Goal: Task Accomplishment & Management: Manage account settings

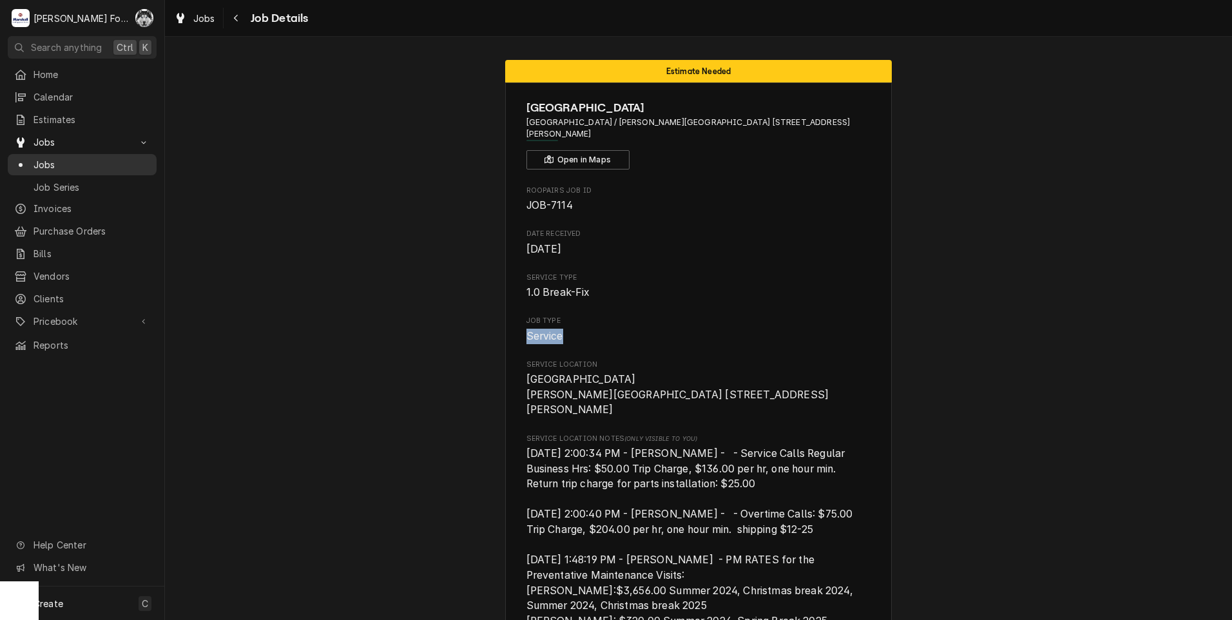
click at [42, 162] on span "Jobs" at bounding box center [92, 165] width 117 height 14
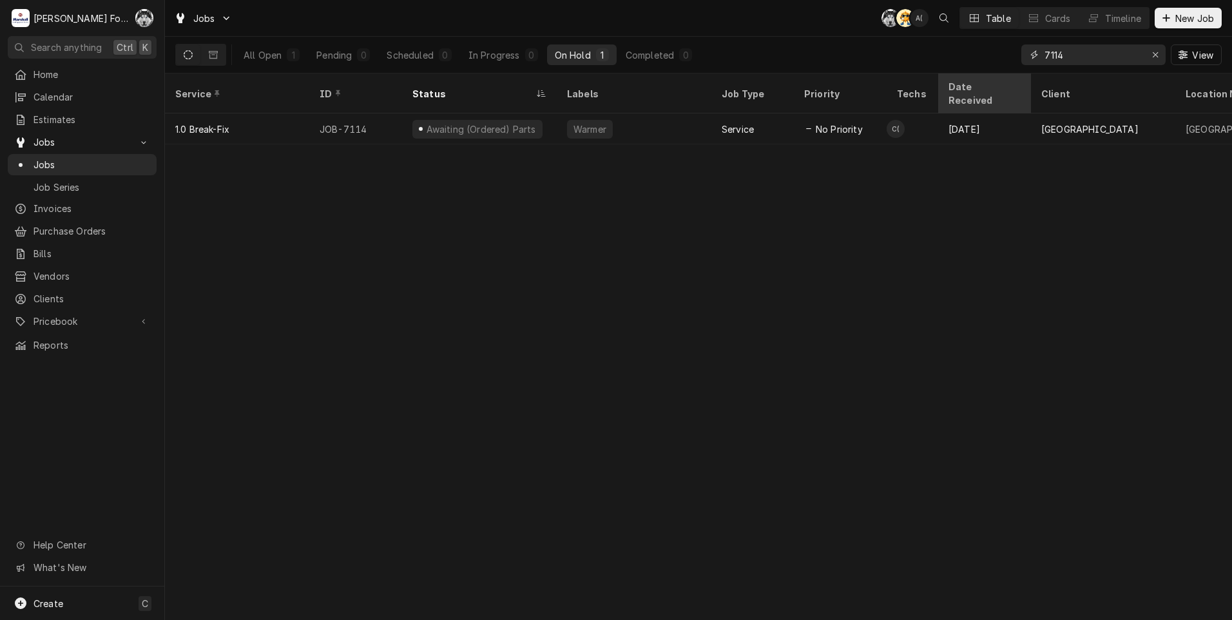
drag, startPoint x: 1073, startPoint y: 53, endPoint x: 984, endPoint y: 78, distance: 92.4
click at [995, 75] on div "Jobs C( AT A( Table Cards Timeline New Job All Open 1 Pending 0 Scheduled 0 In …" at bounding box center [698, 310] width 1067 height 620
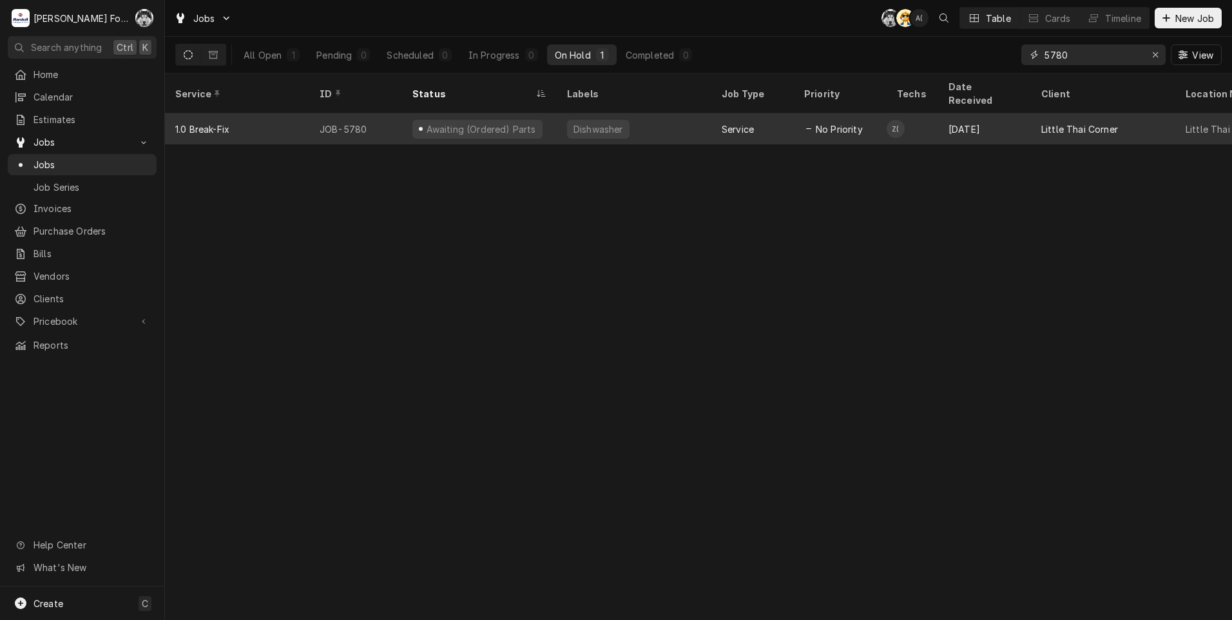
type input "5780"
click at [746, 122] on div "Service" at bounding box center [738, 129] width 32 height 14
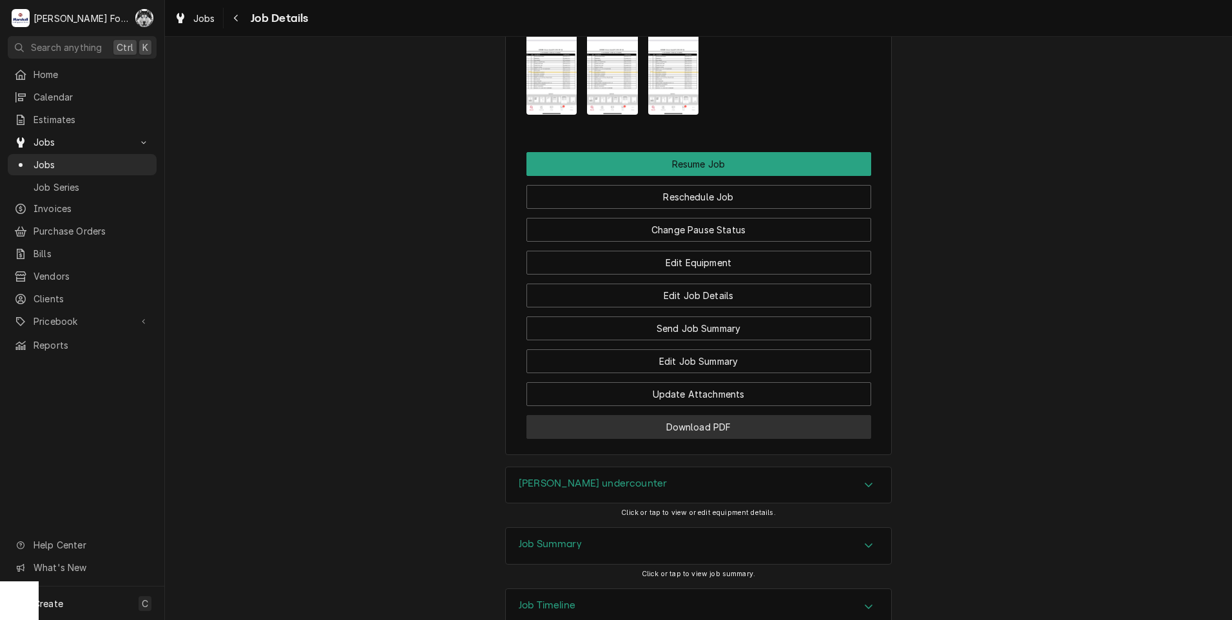
scroll to position [1707, 0]
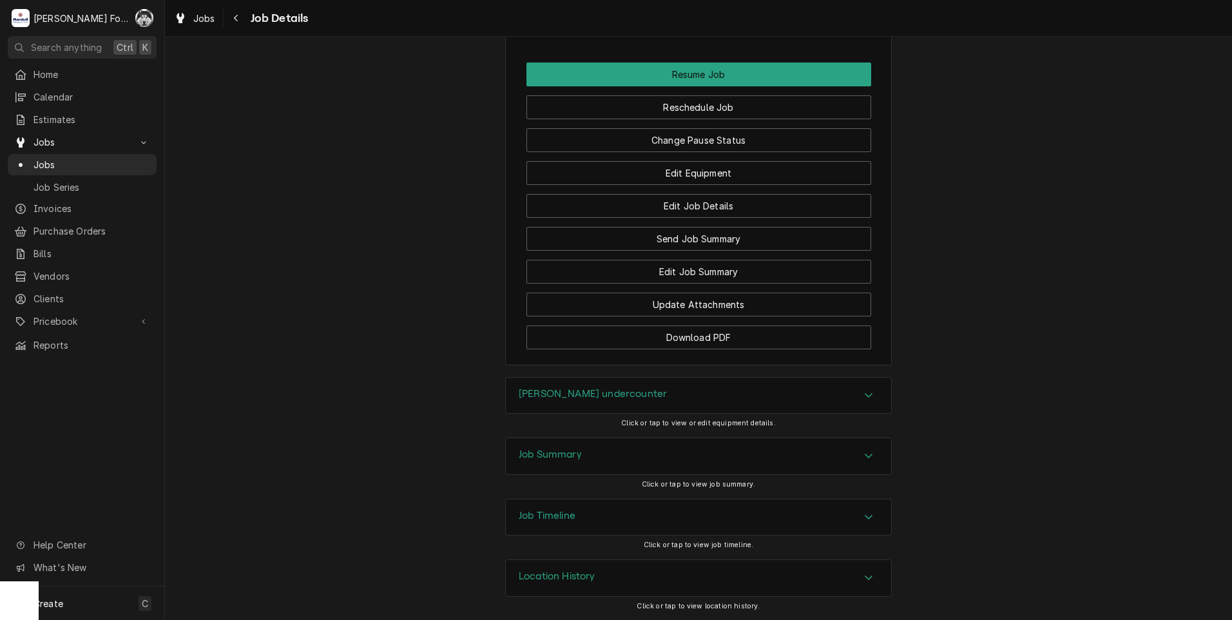
click at [628, 394] on h3 "Jackson DW undercounter" at bounding box center [593, 394] width 148 height 12
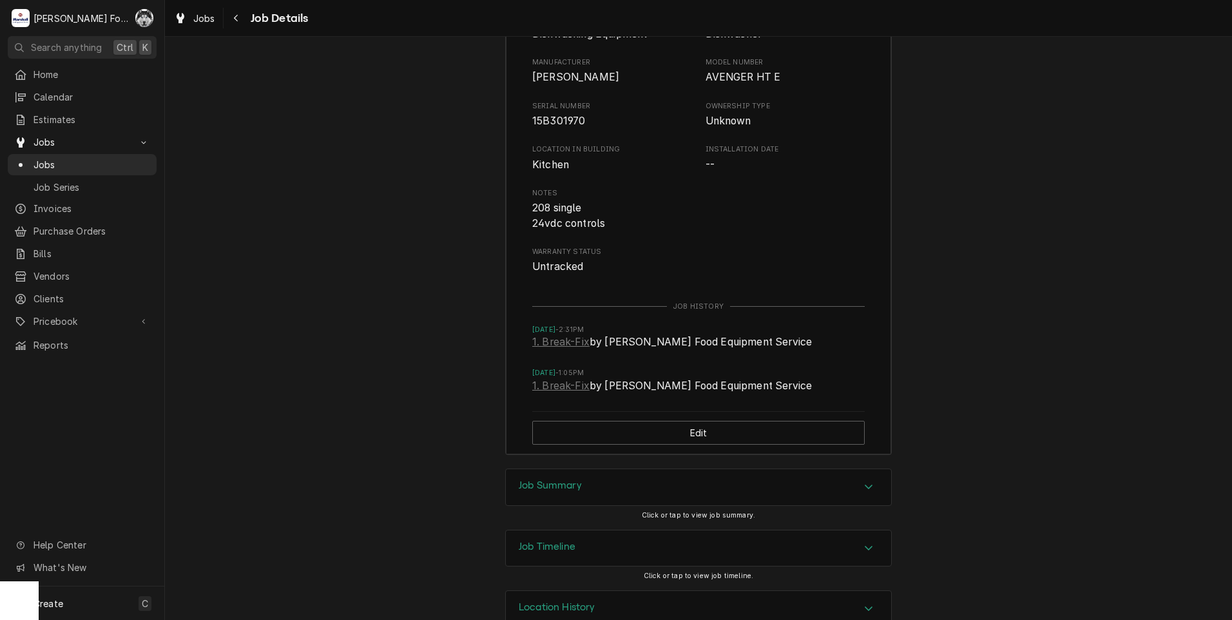
scroll to position [2152, 0]
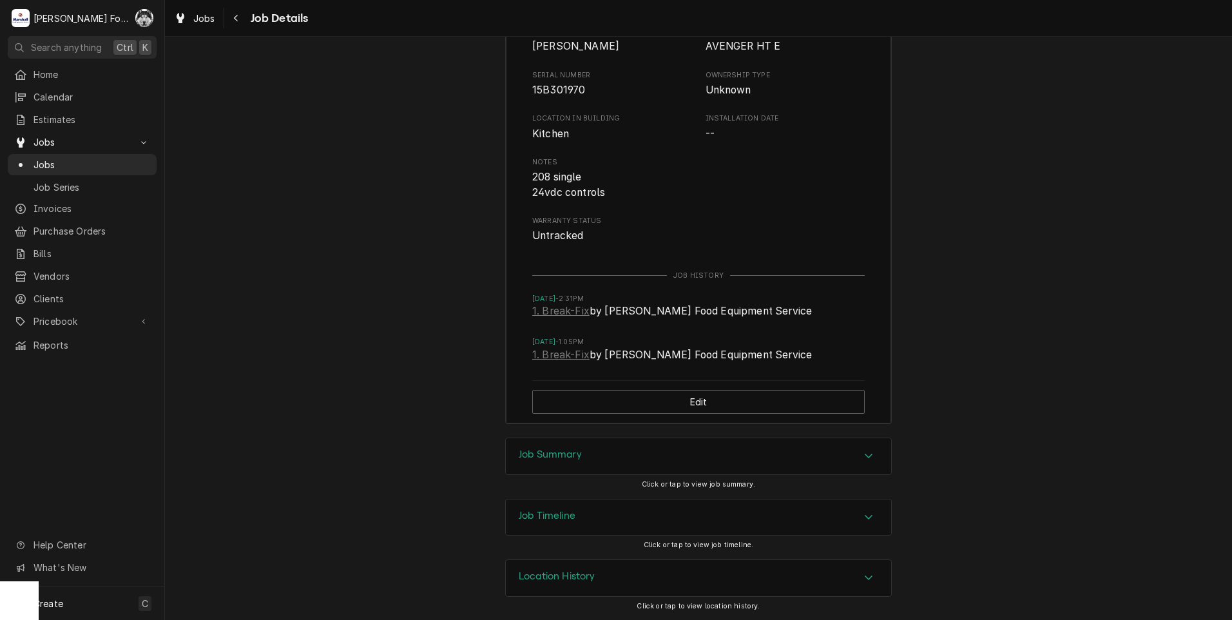
click at [650, 449] on div "Job Summary" at bounding box center [698, 456] width 385 height 36
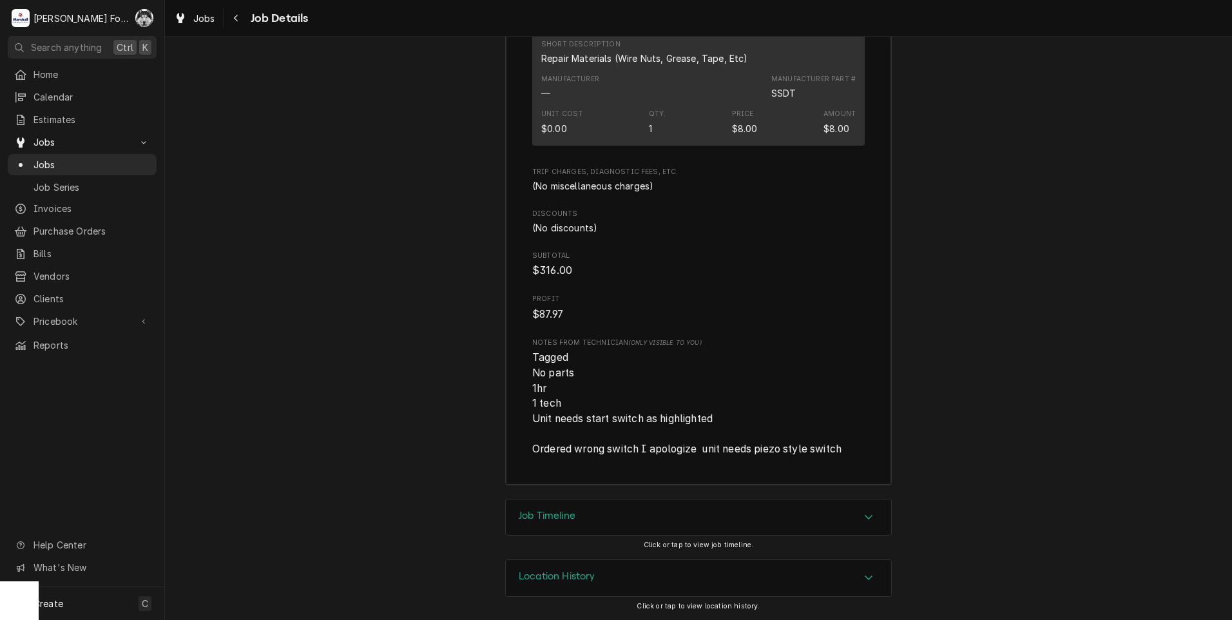
scroll to position [3458, 0]
click at [52, 159] on span "Jobs" at bounding box center [92, 165] width 117 height 14
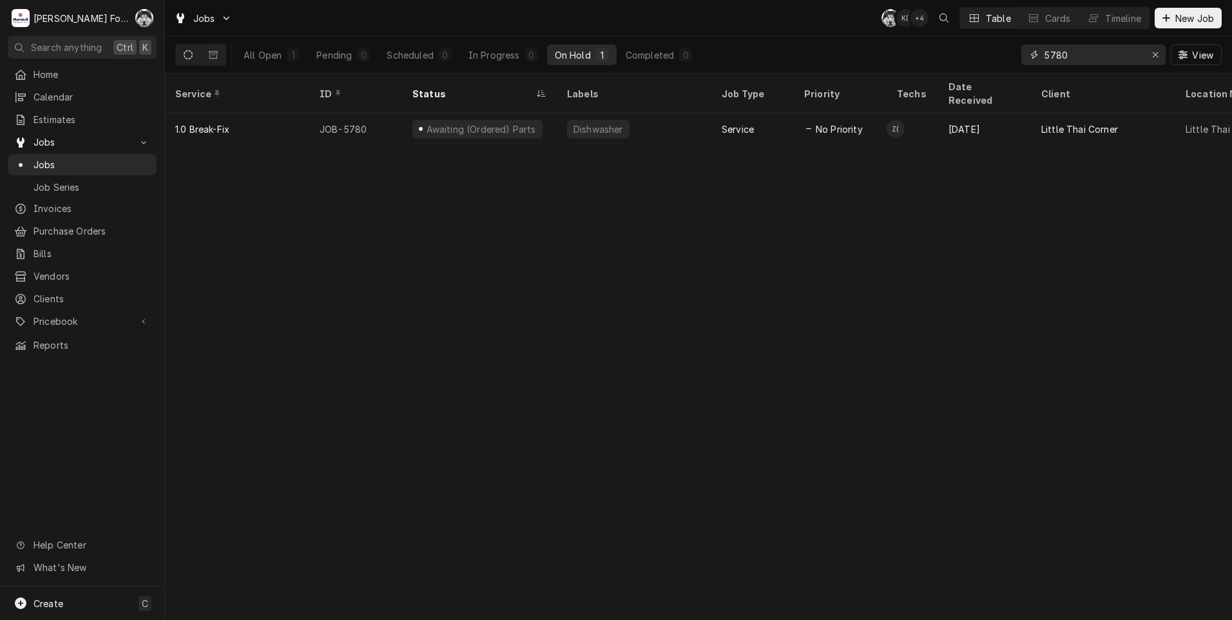
drag, startPoint x: 1045, startPoint y: 66, endPoint x: 952, endPoint y: 70, distance: 93.5
click at [1002, 75] on div "Jobs C( K( + 4 Table Cards Timeline New Job All Open 1 Pending 0 Scheduled 0 In…" at bounding box center [698, 310] width 1067 height 620
type input "7003"
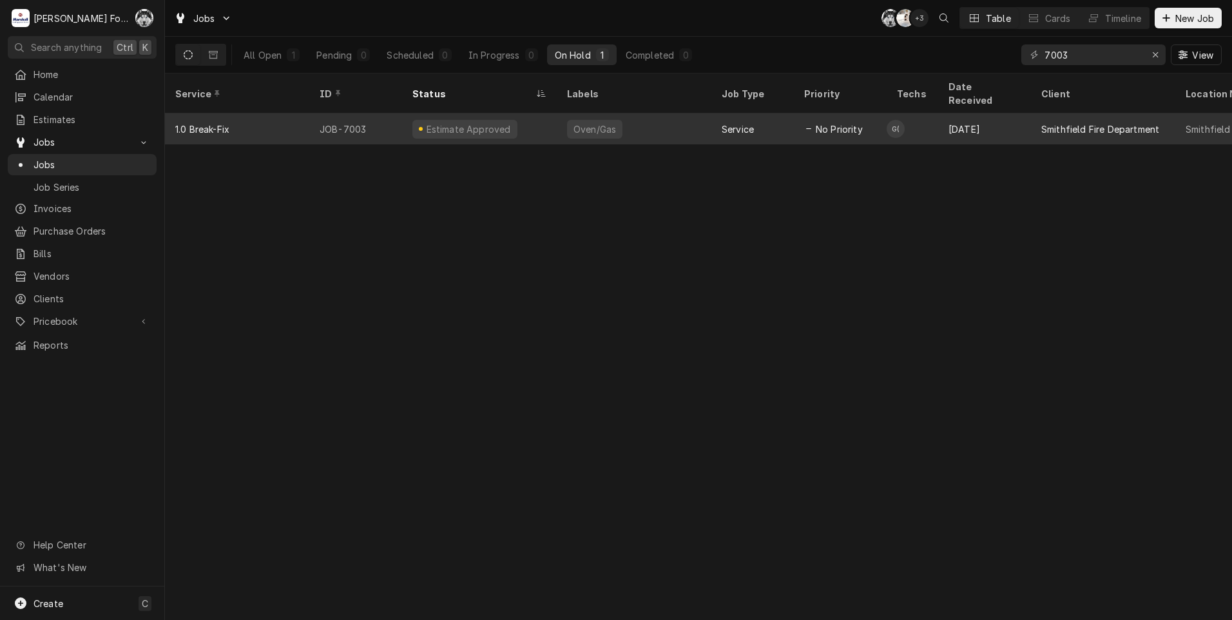
click at [625, 113] on div "Oven/Gas" at bounding box center [634, 128] width 155 height 31
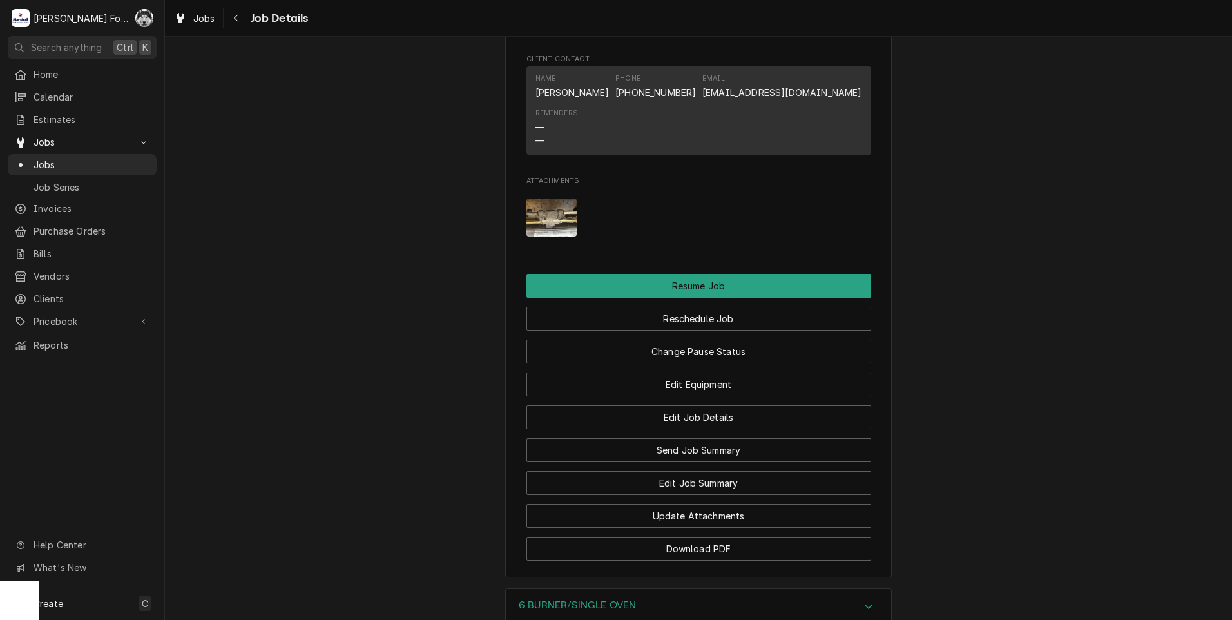
scroll to position [1354, 0]
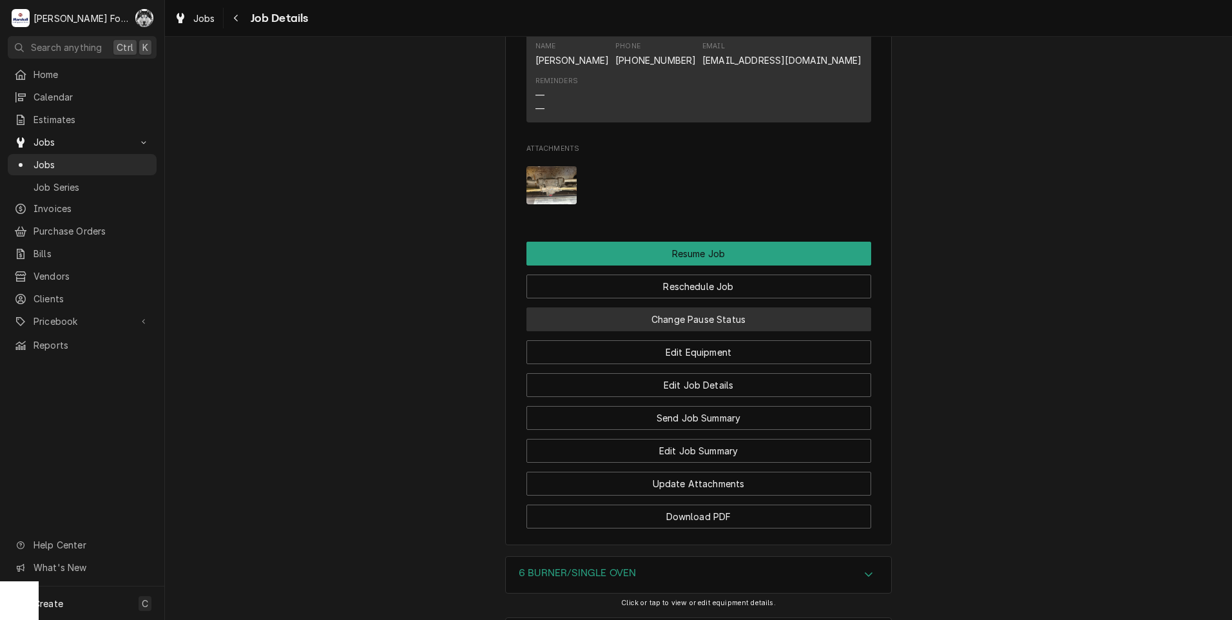
click at [680, 331] on button "Change Pause Status" at bounding box center [699, 319] width 345 height 24
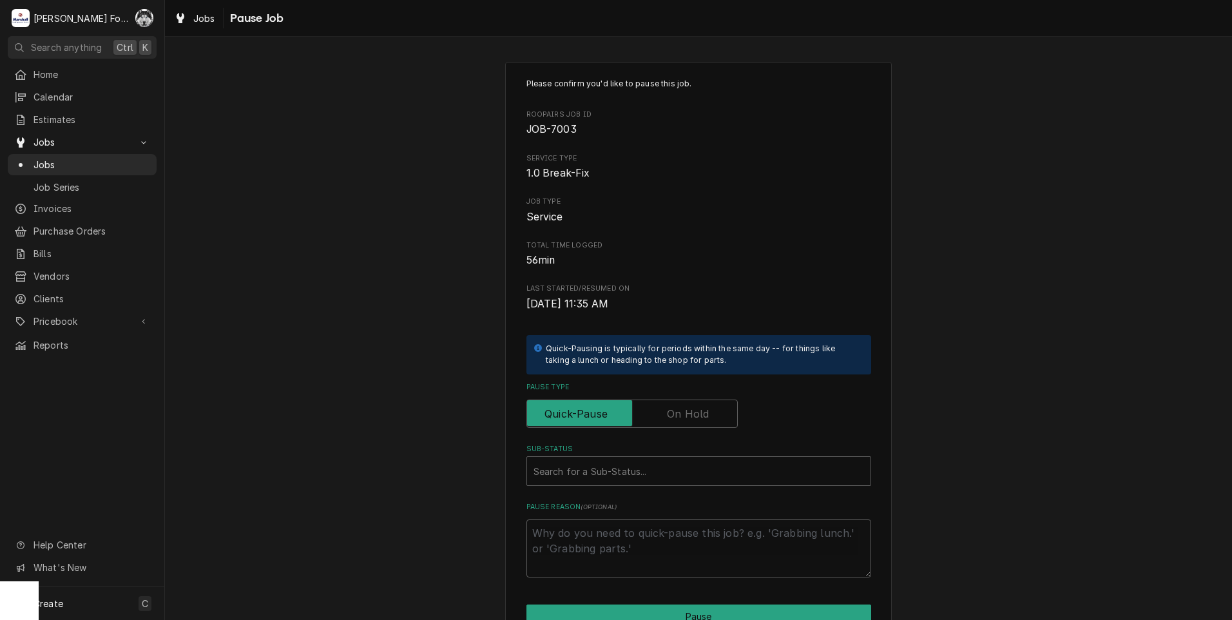
click at [672, 418] on label "Pause Type" at bounding box center [632, 414] width 211 height 28
click at [672, 418] on input "Pause Type" at bounding box center [632, 414] width 200 height 28
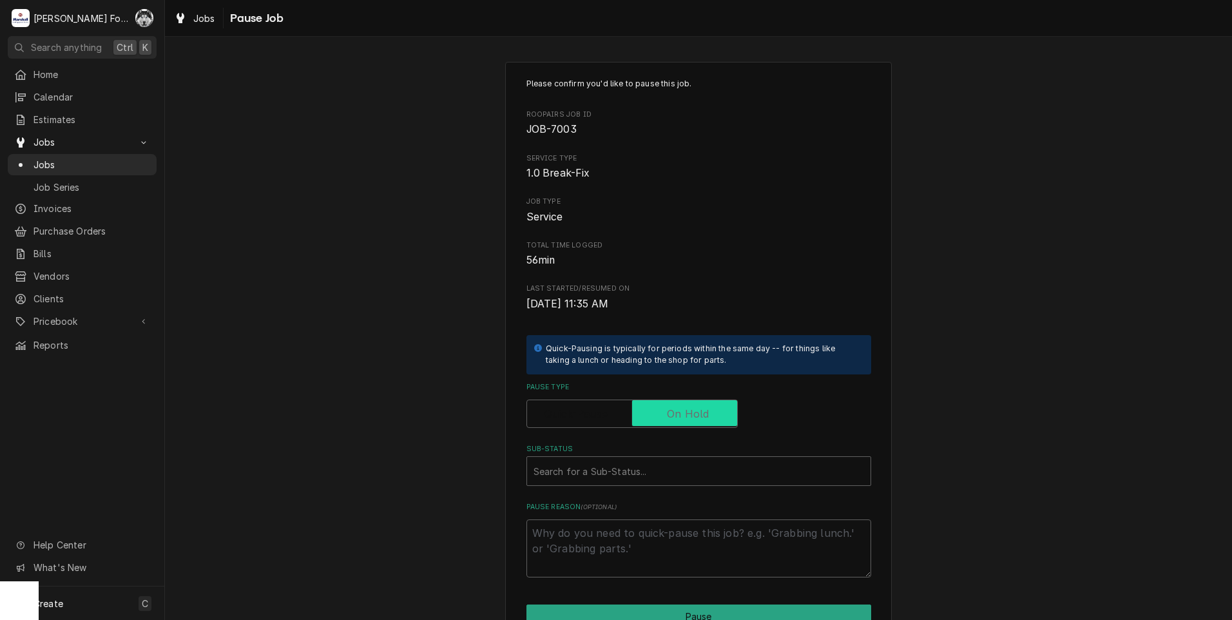
checkbox input "true"
click at [652, 461] on div "Sub-Status" at bounding box center [699, 471] width 331 height 23
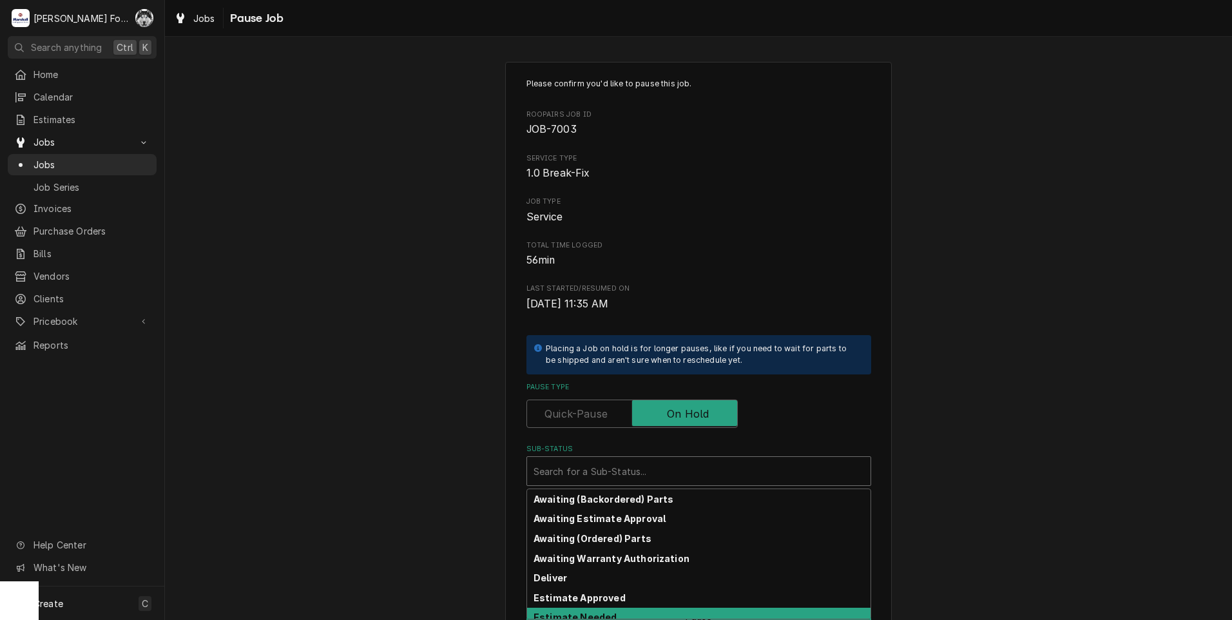
click at [630, 612] on div "Estimate Needed" at bounding box center [699, 618] width 344 height 20
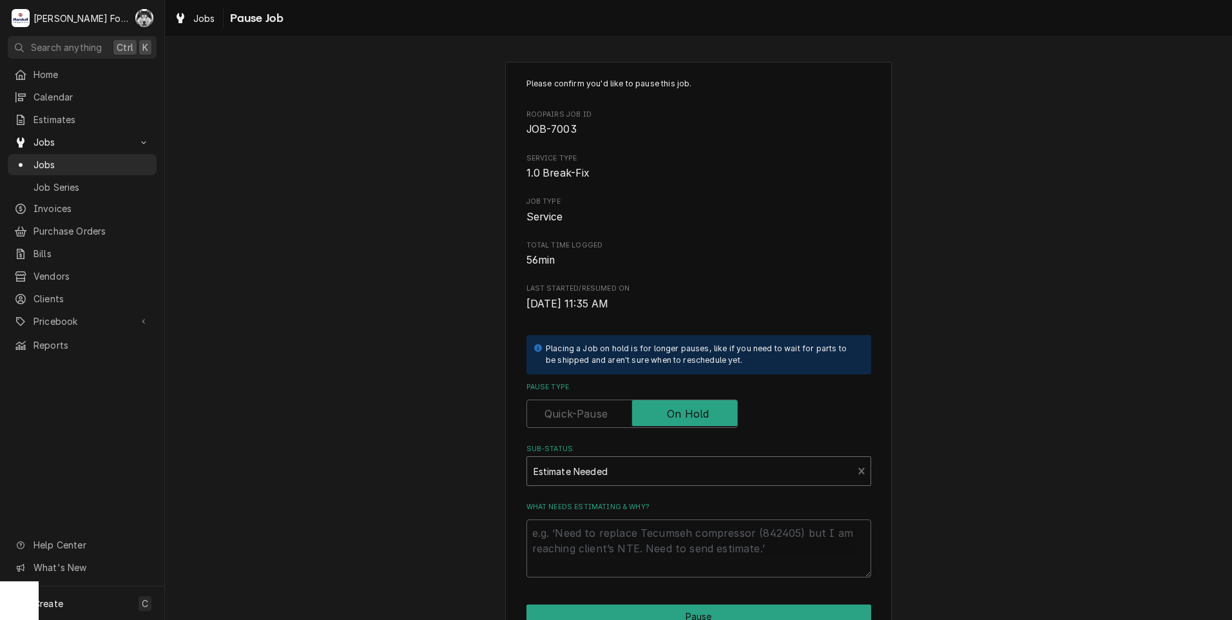
click at [597, 440] on div "Please confirm you'd like to pause this job. Roopairs Job ID JOB-7003 Service T…" at bounding box center [699, 328] width 345 height 500
click at [597, 465] on div "Sub-Status" at bounding box center [690, 471] width 313 height 23
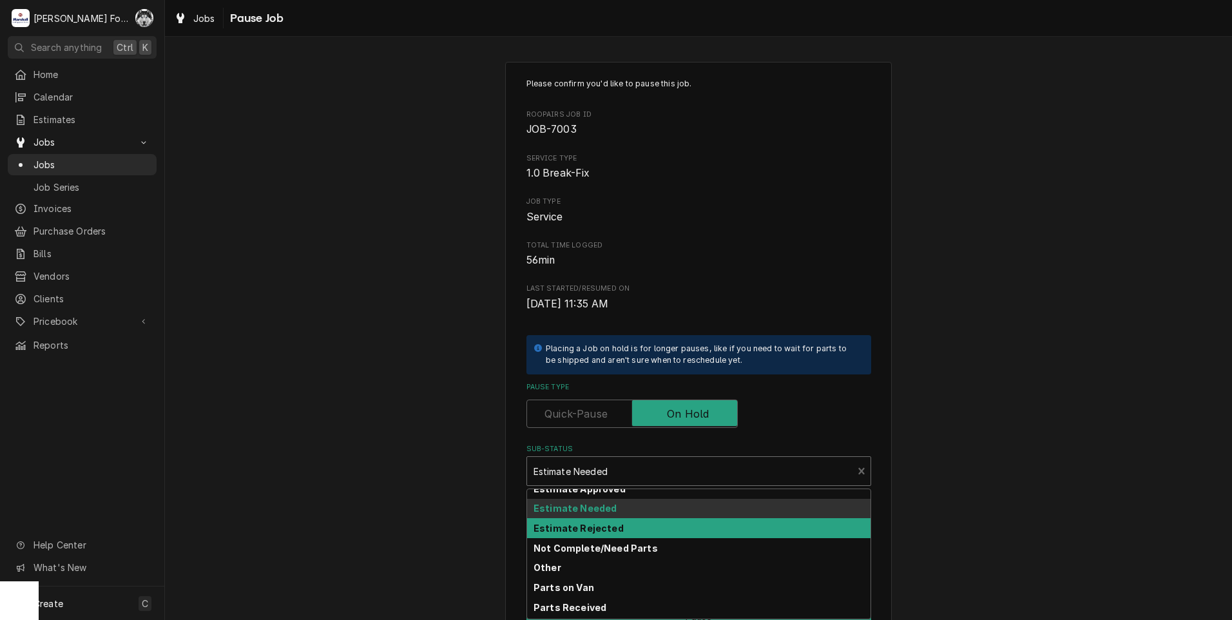
scroll to position [129, 0]
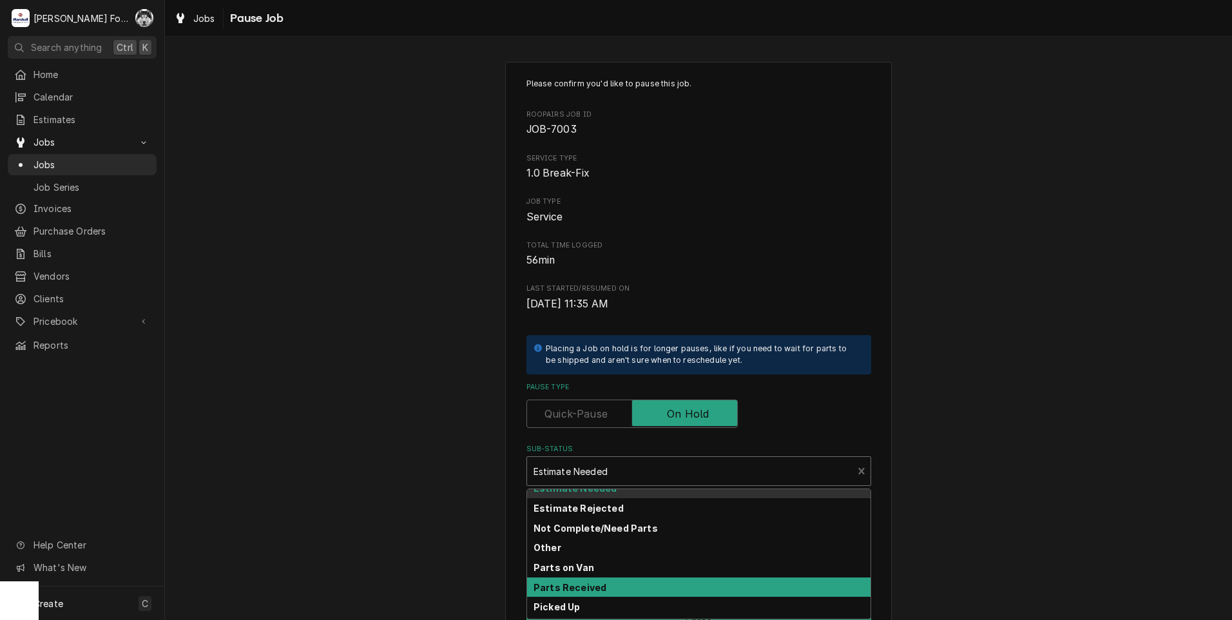
click at [596, 592] on strong "Parts Received" at bounding box center [570, 587] width 73 height 11
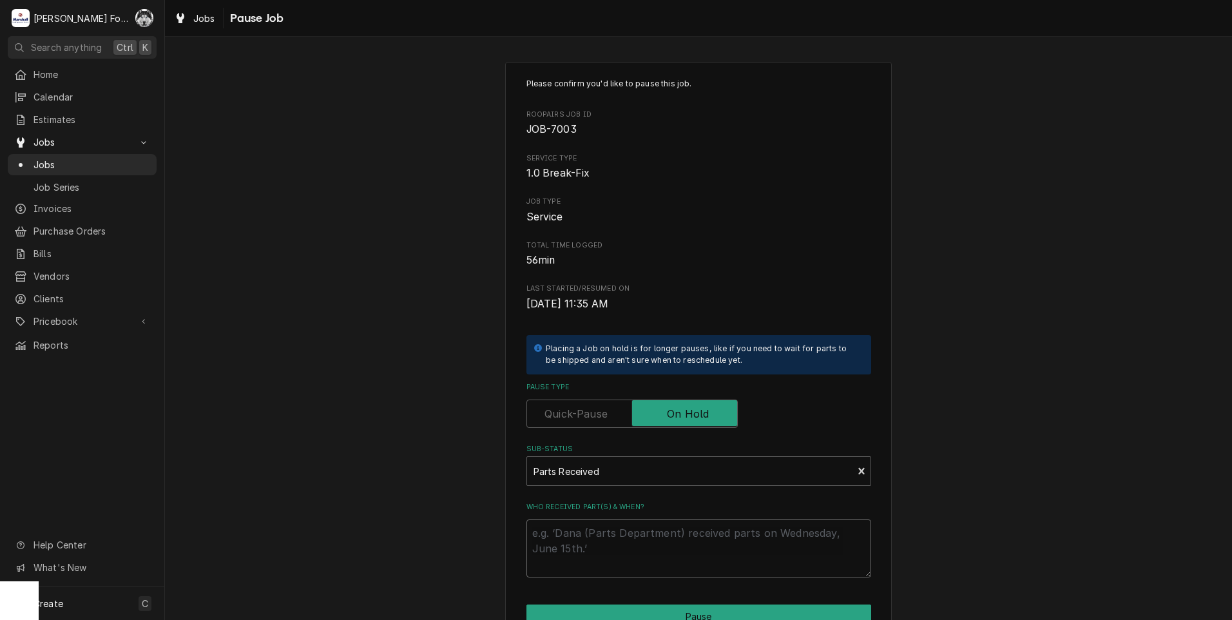
click at [587, 543] on textarea "Who received part(s) & when?" at bounding box center [699, 548] width 345 height 58
type textarea "x"
type textarea "9"
type textarea "x"
type textarea "9/"
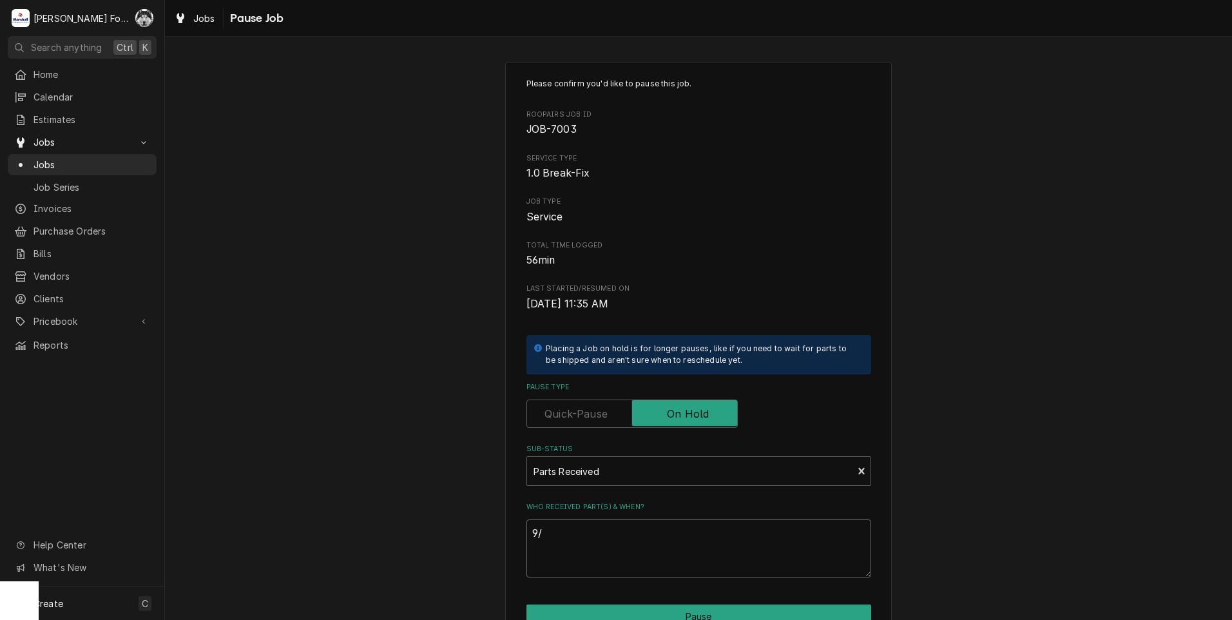
type textarea "x"
type textarea "9/2"
type textarea "x"
type textarea "9/20"
type textarea "x"
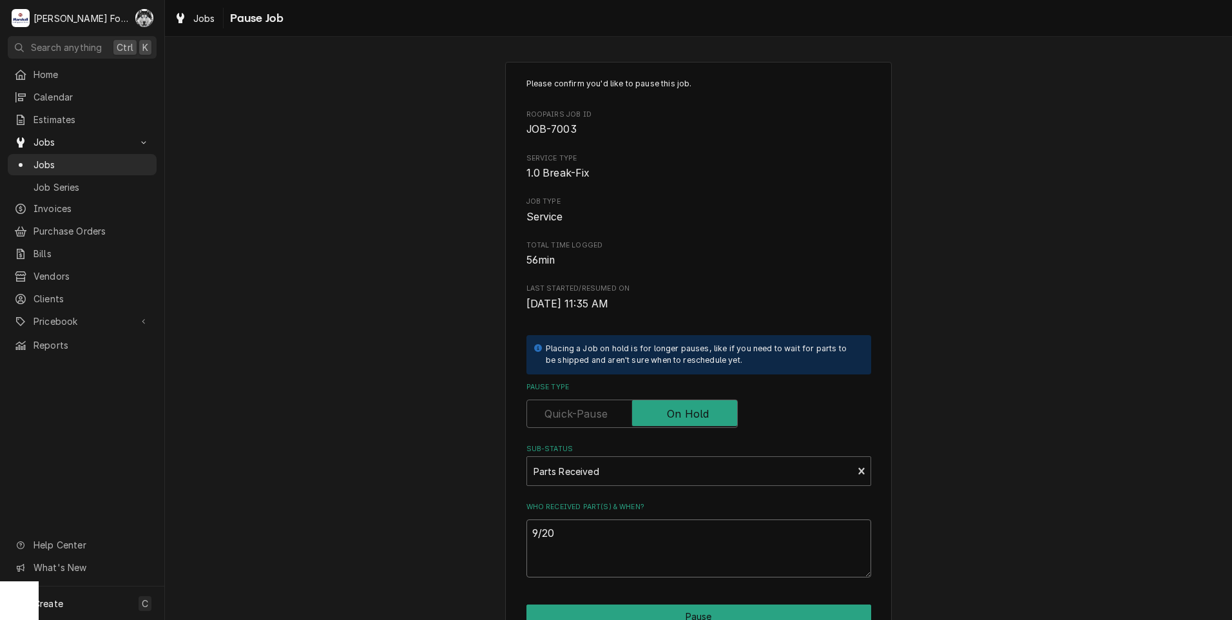
type textarea "9/2"
type textarea "x"
type textarea "9/2/"
type textarea "x"
type textarea "9/2/2"
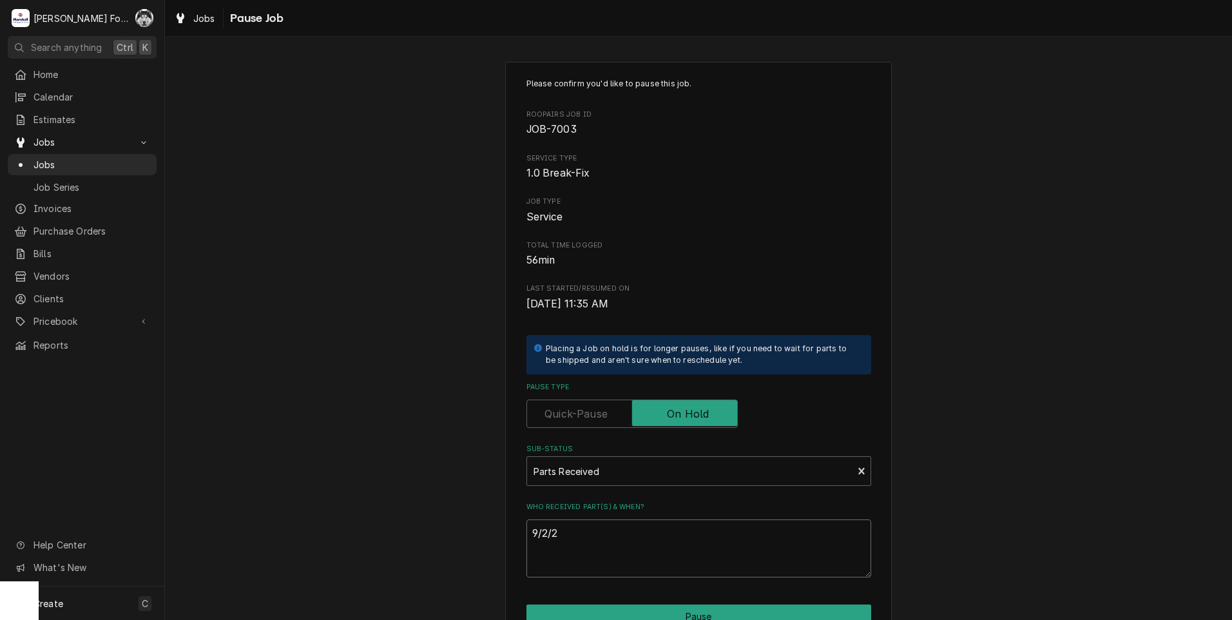
type textarea "x"
type textarea "9/2/20"
type textarea "x"
type textarea "9/2/202"
type textarea "x"
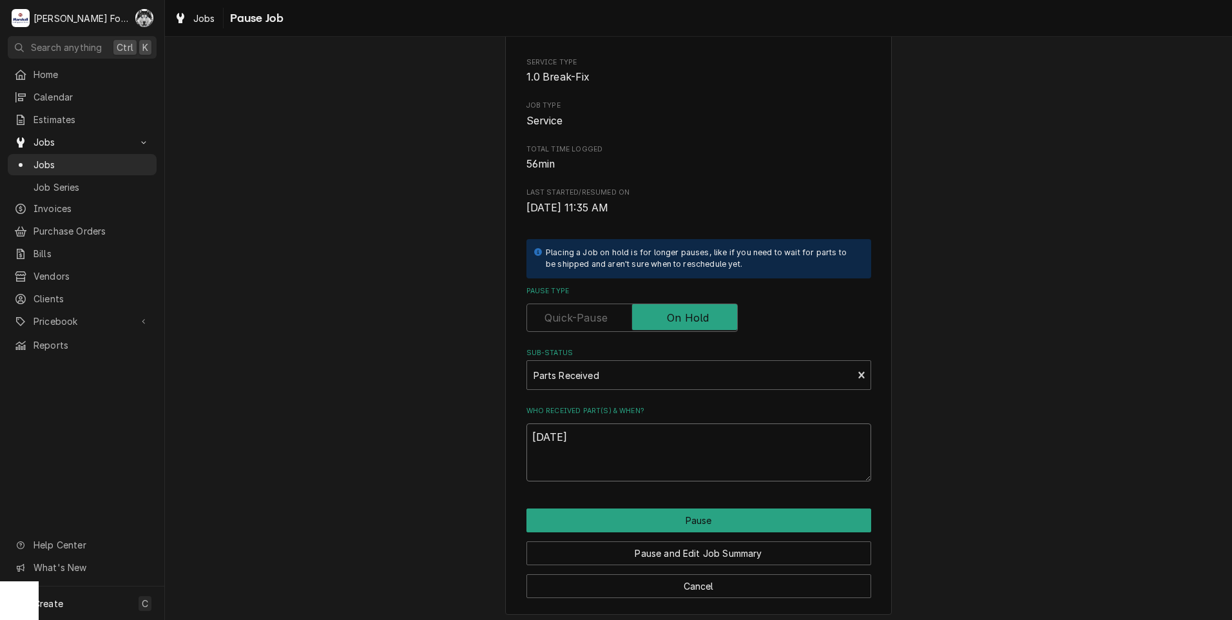
scroll to position [102, 0]
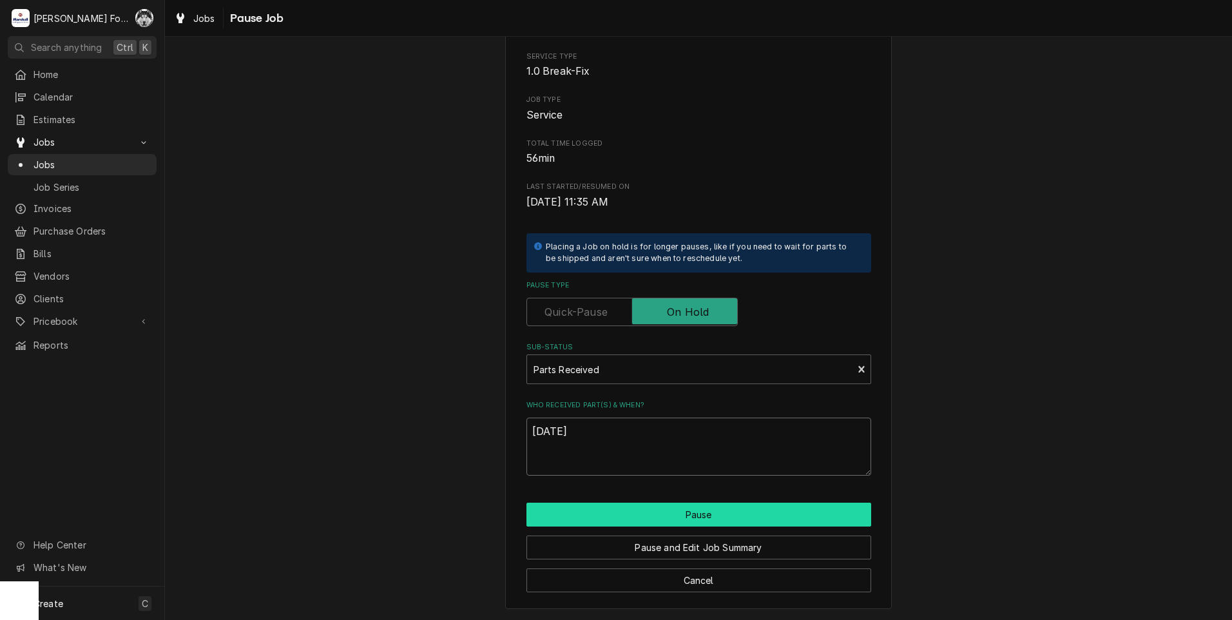
type textarea "[DATE]"
click at [716, 509] on button "Pause" at bounding box center [699, 515] width 345 height 24
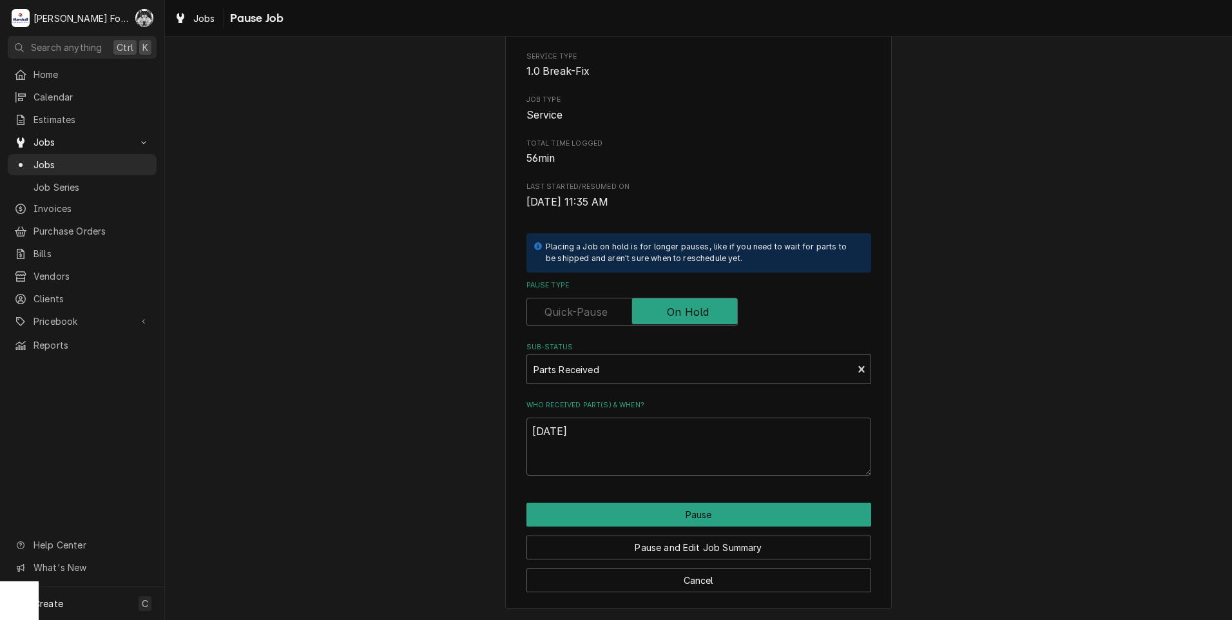
type textarea "x"
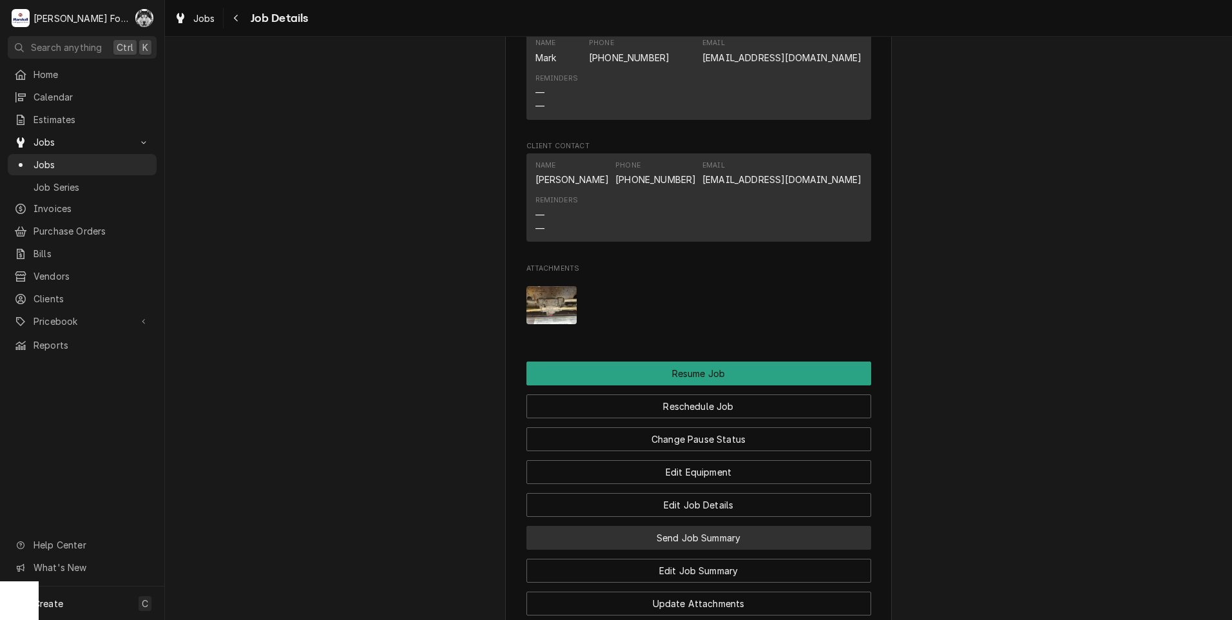
scroll to position [1418, 0]
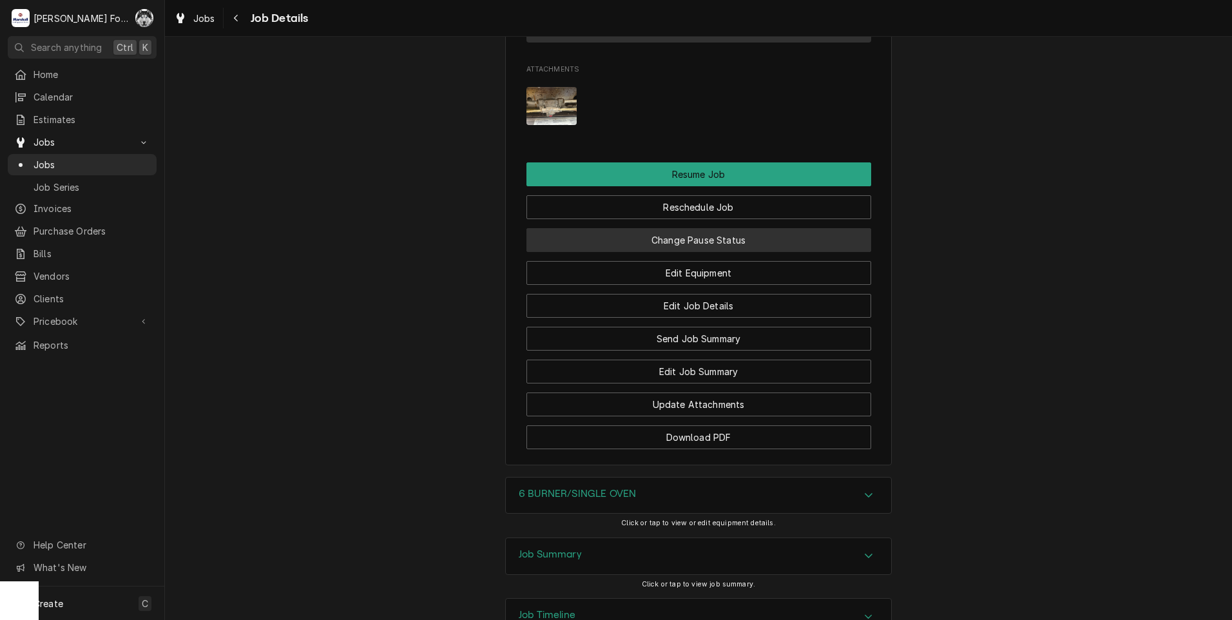
click at [661, 252] on button "Change Pause Status" at bounding box center [699, 240] width 345 height 24
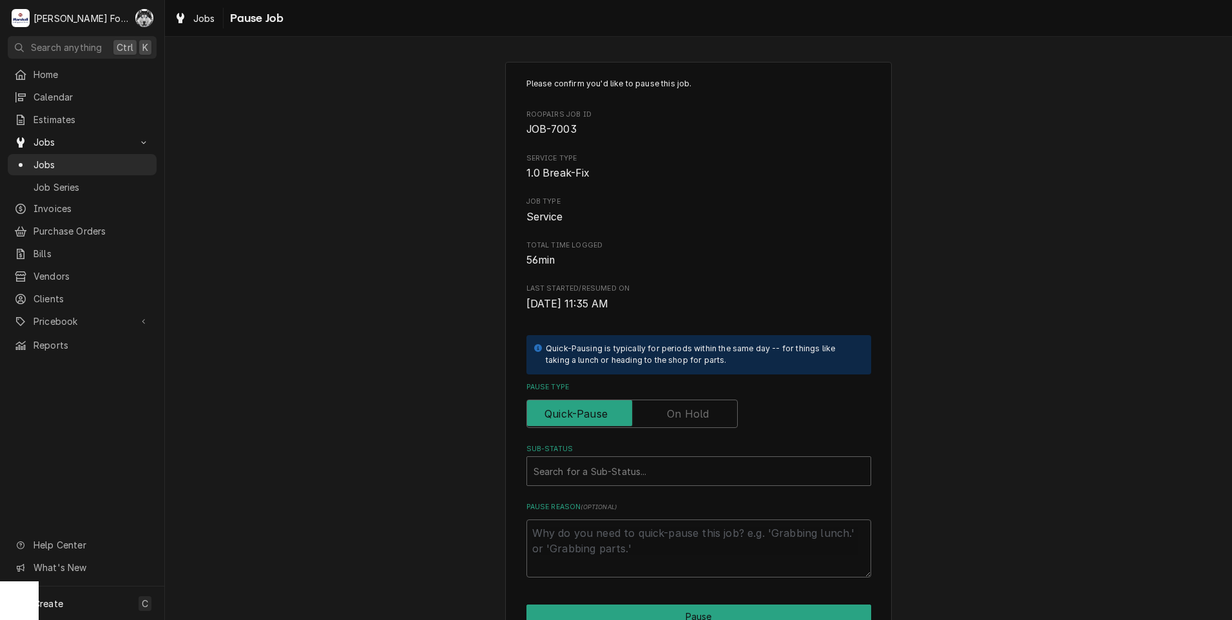
click at [703, 412] on label "Pause Type" at bounding box center [632, 414] width 211 height 28
click at [703, 412] on input "Pause Type" at bounding box center [632, 414] width 200 height 28
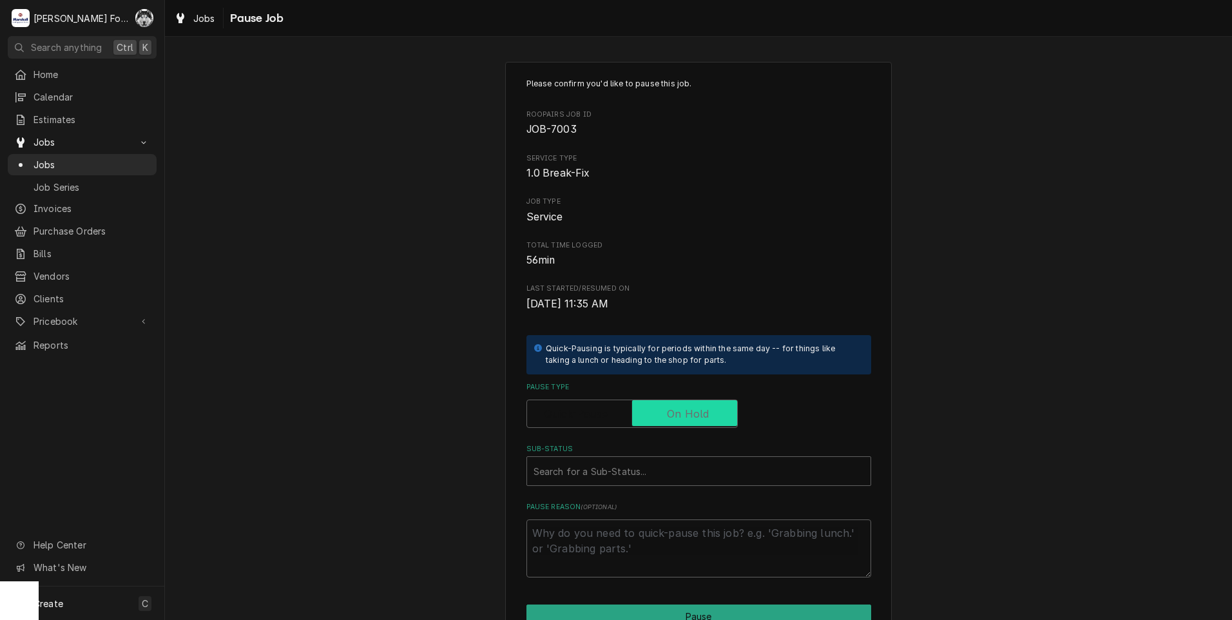
checkbox input "true"
type textarea "x"
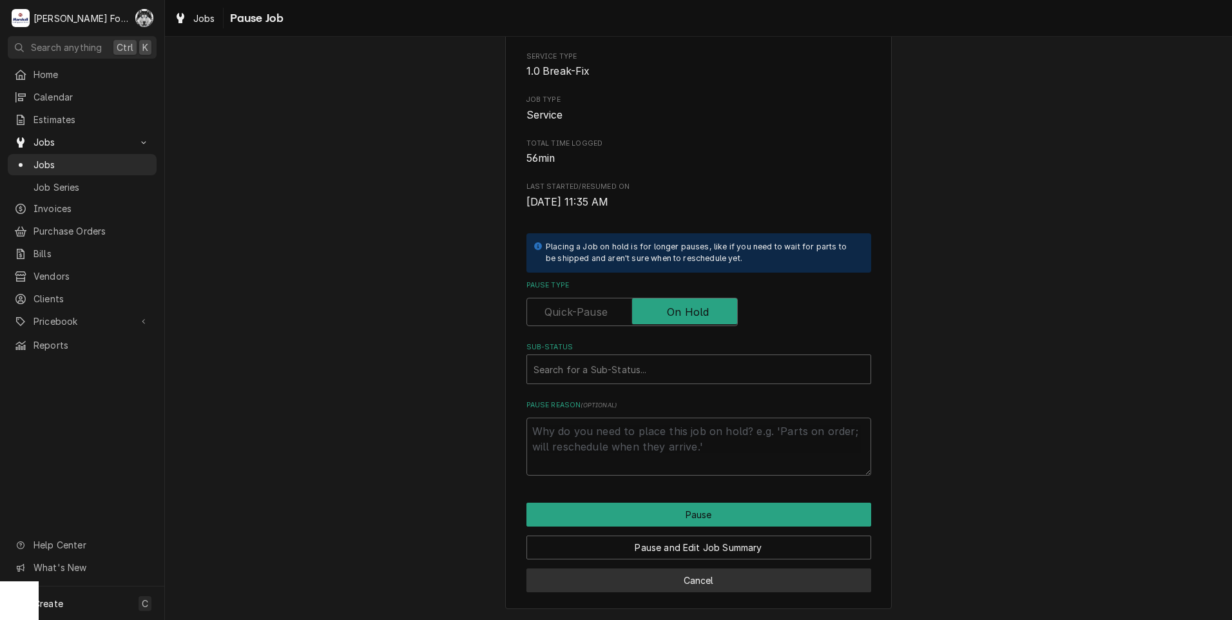
click at [698, 592] on button "Cancel" at bounding box center [699, 580] width 345 height 24
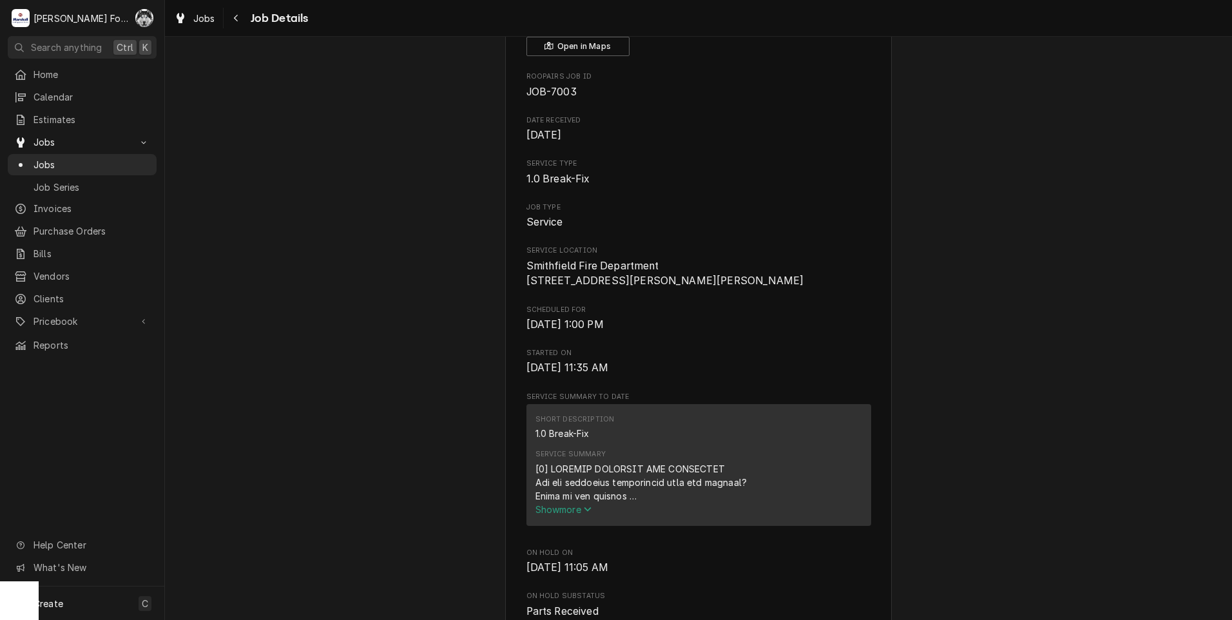
scroll to position [1418, 0]
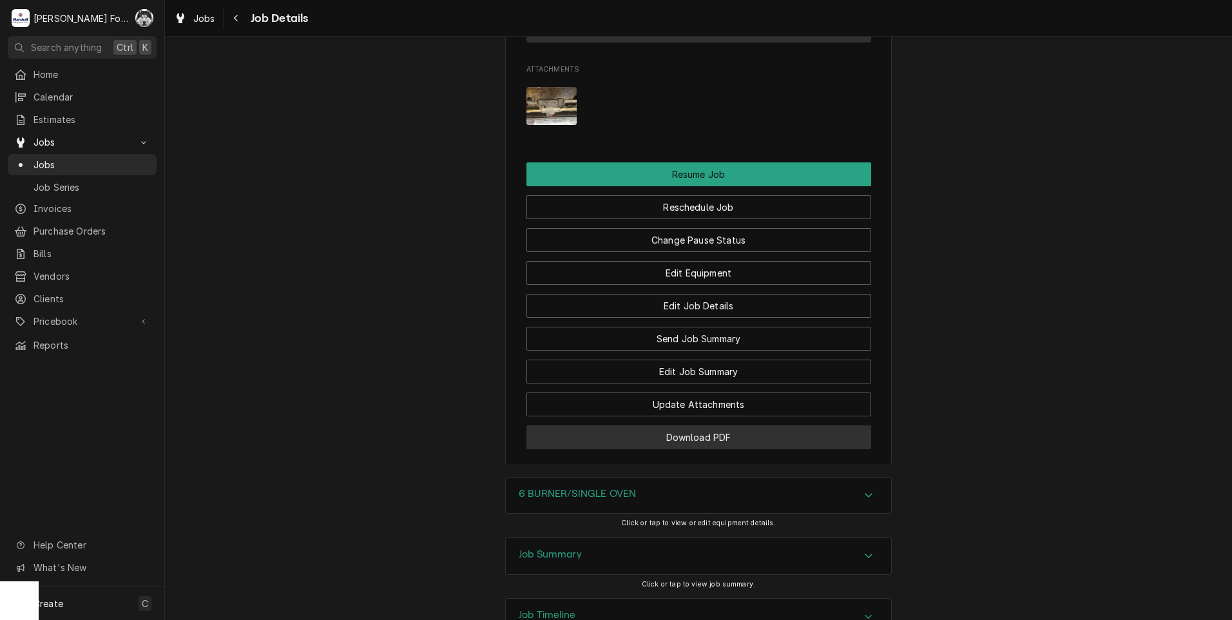
click at [685, 449] on button "Download PDF" at bounding box center [699, 437] width 345 height 24
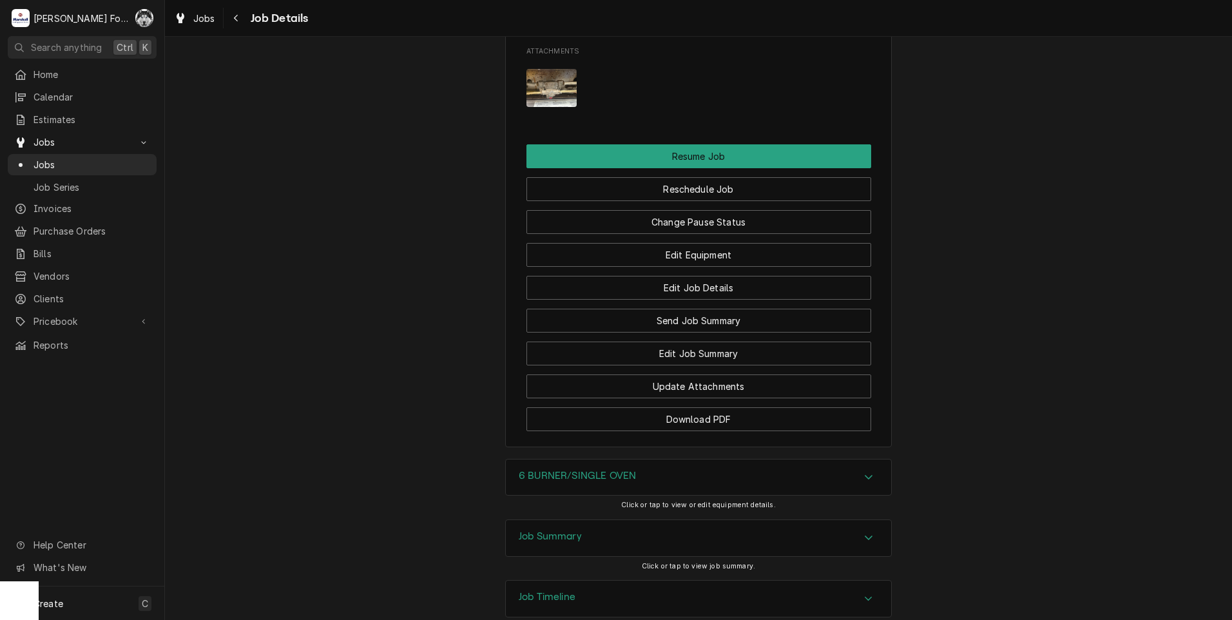
scroll to position [1533, 0]
